Goal: Task Accomplishment & Management: Manage account settings

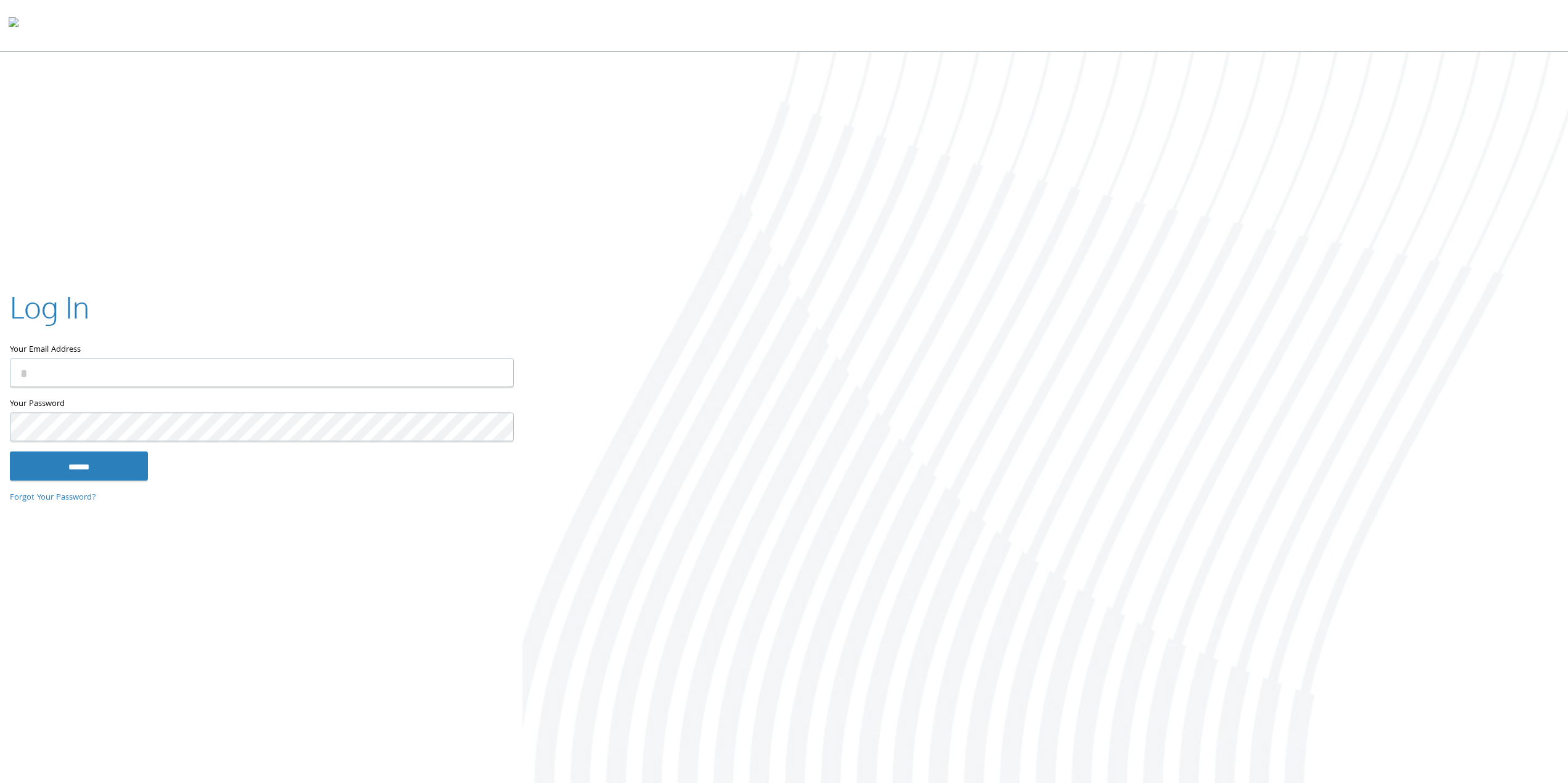
type input "**********"
click at [72, 462] on input "******" at bounding box center [78, 465] width 138 height 29
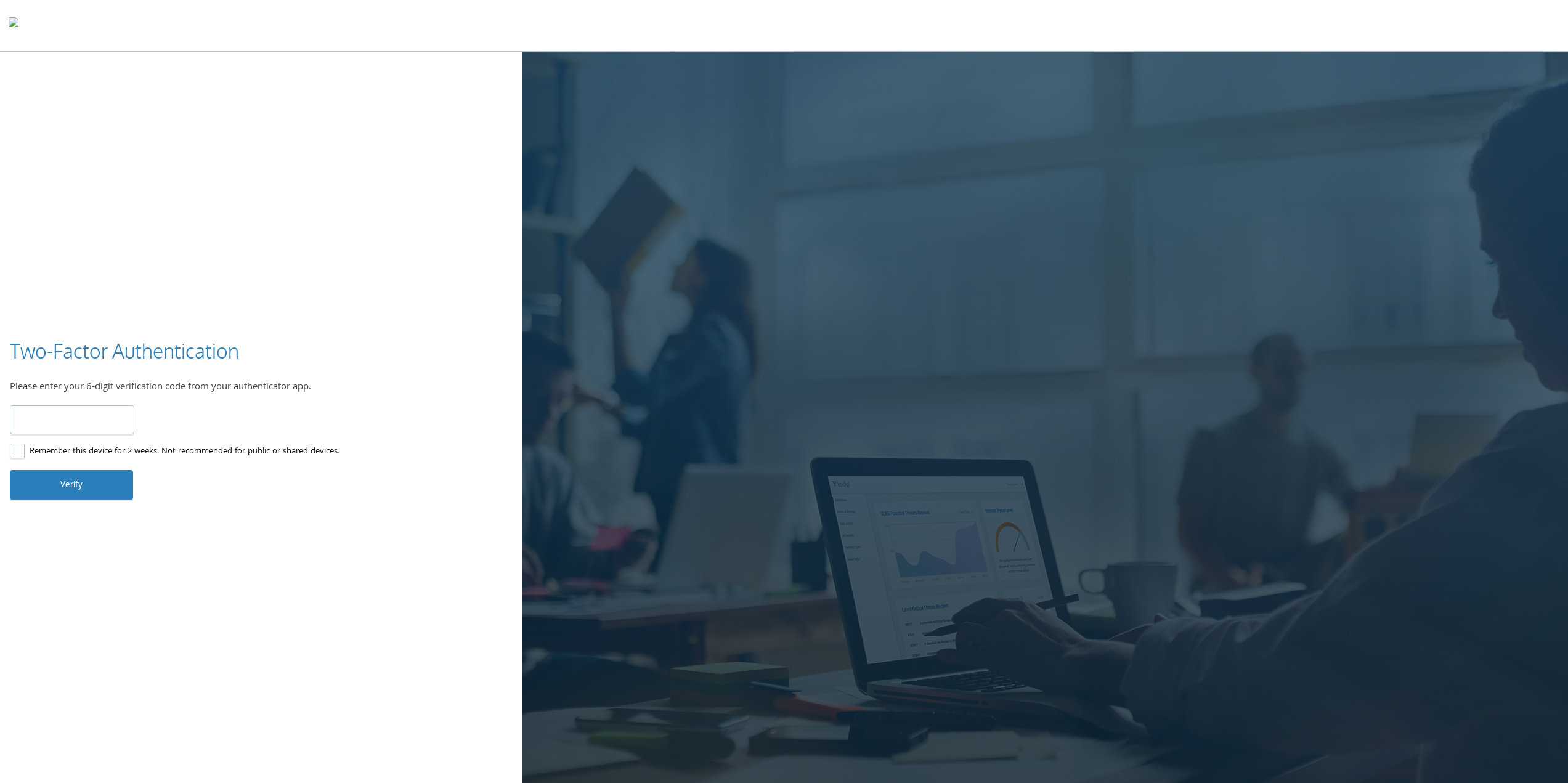
type input "******"
